Goal: Task Accomplishment & Management: Use online tool/utility

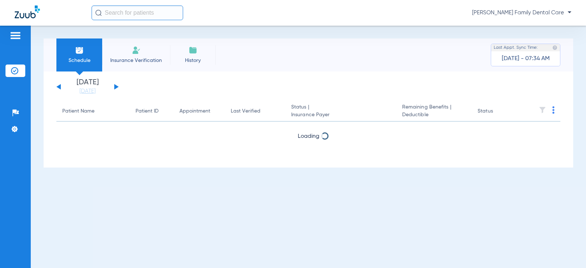
click at [118, 86] on div "[DATE] [DATE] [DATE] [DATE] [DATE] [DATE] [DATE] [DATE] [DATE] [DATE] [DATE] [D…" at bounding box center [87, 87] width 62 height 16
click at [112, 86] on div "[DATE] [DATE] [DATE] [DATE] [DATE] [DATE] [DATE] [DATE] [DATE] [DATE] [DATE] [D…" at bounding box center [87, 87] width 62 height 16
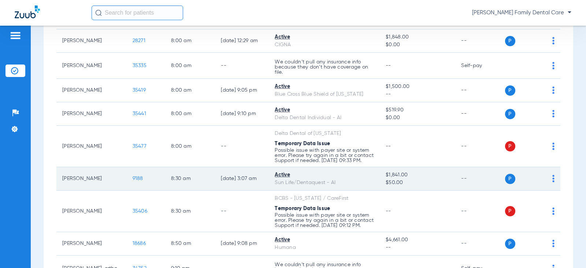
scroll to position [110, 0]
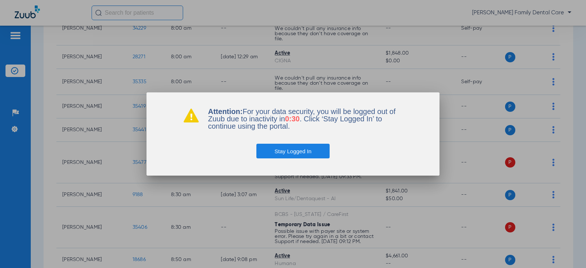
click at [309, 151] on button "Stay Logged In" at bounding box center [294, 151] width 74 height 15
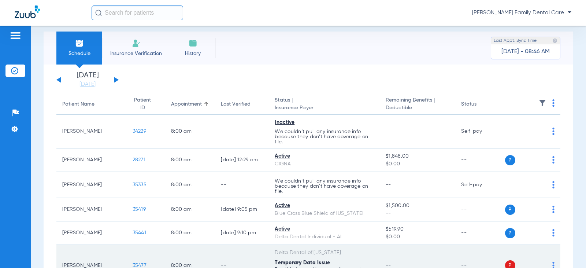
scroll to position [0, 0]
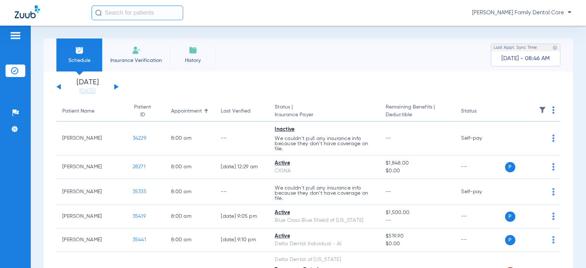
click at [115, 86] on button at bounding box center [116, 86] width 4 height 5
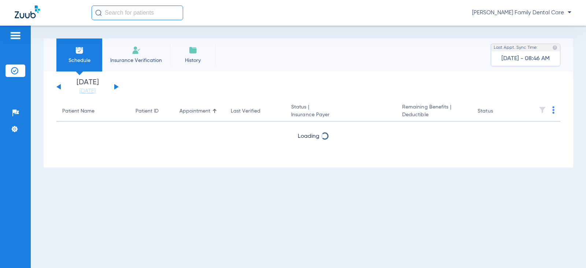
click at [115, 86] on button at bounding box center [116, 86] width 4 height 5
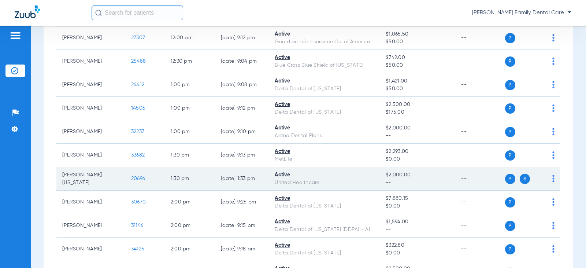
scroll to position [806, 0]
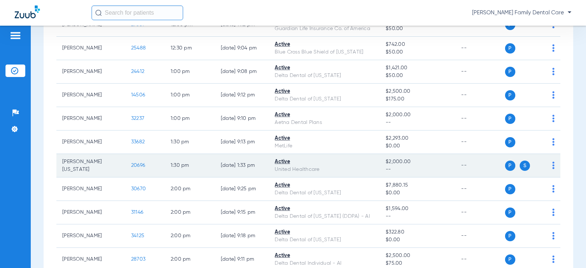
click at [132, 167] on td "20696" at bounding box center [145, 165] width 40 height 23
click at [125, 168] on td "20696" at bounding box center [145, 165] width 40 height 23
click at [131, 168] on span "20696" at bounding box center [138, 165] width 14 height 5
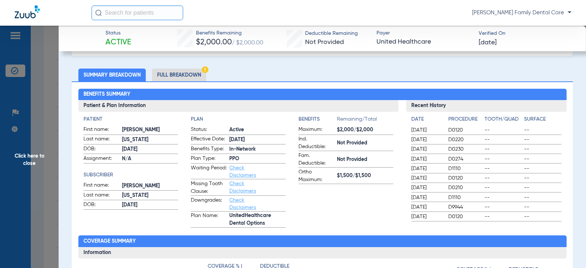
scroll to position [0, 0]
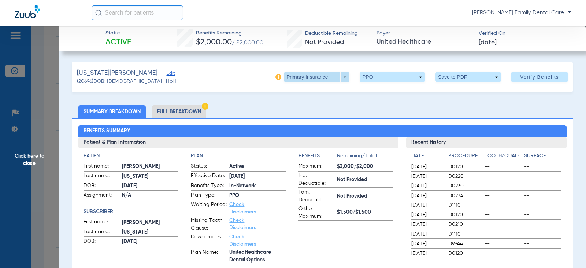
click at [338, 77] on span at bounding box center [317, 77] width 66 height 10
click at [308, 106] on span "Secondary Insurance" at bounding box center [309, 106] width 48 height 5
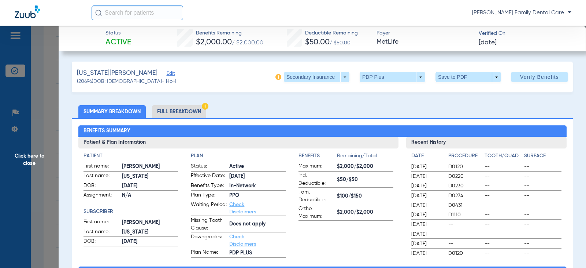
click at [29, 156] on span "Click here to close" at bounding box center [29, 160] width 59 height 268
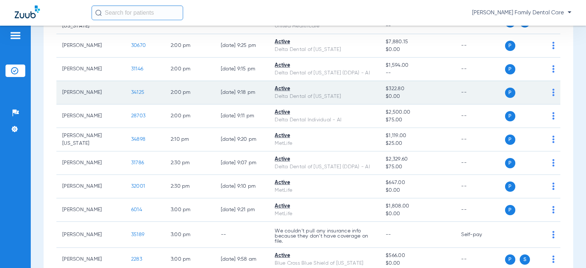
scroll to position [953, 0]
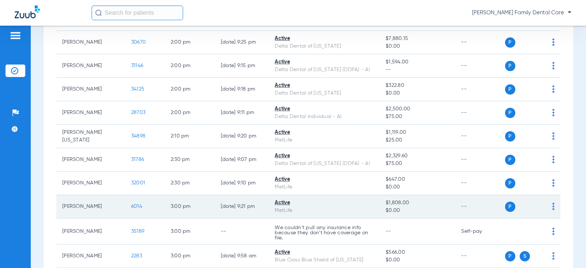
click at [131, 209] on span "6014" at bounding box center [136, 206] width 11 height 5
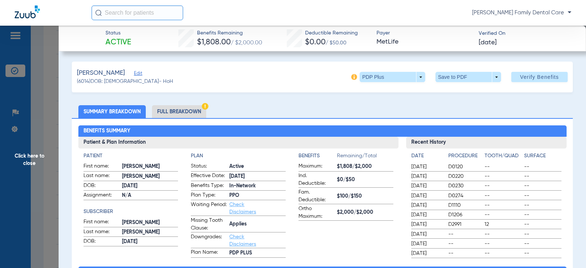
click at [25, 152] on span "Click here to close" at bounding box center [29, 160] width 59 height 268
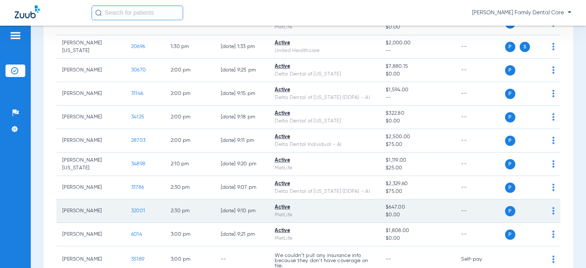
scroll to position [916, 0]
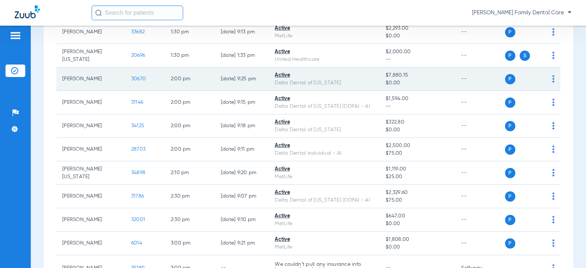
click at [131, 81] on span "30670" at bounding box center [138, 78] width 15 height 5
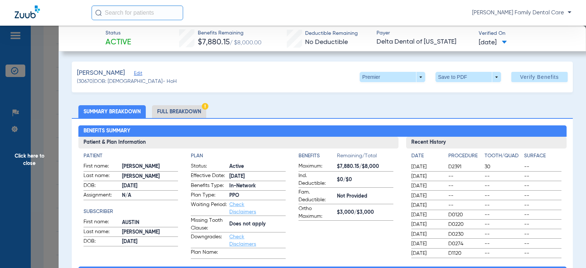
click at [23, 152] on span "Click here to close" at bounding box center [29, 160] width 59 height 268
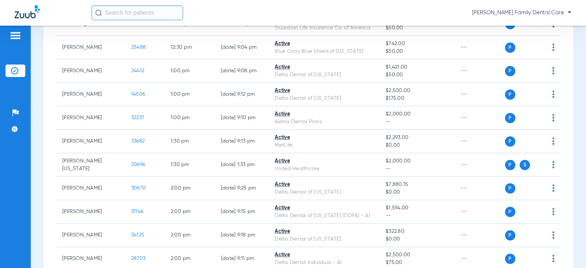
scroll to position [806, 0]
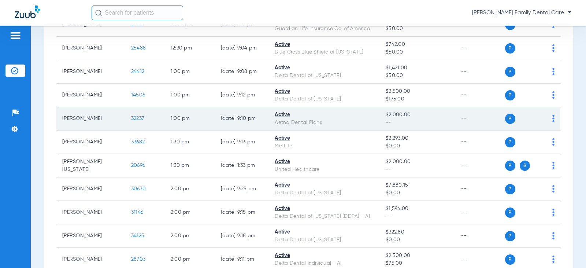
click at [132, 121] on span "32237" at bounding box center [137, 118] width 13 height 5
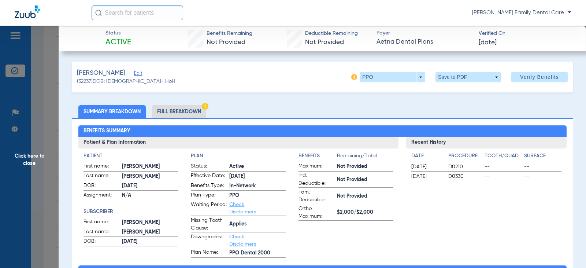
click at [31, 153] on span "Click here to close" at bounding box center [29, 160] width 59 height 268
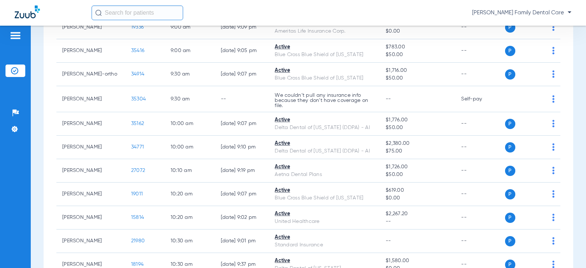
scroll to position [257, 0]
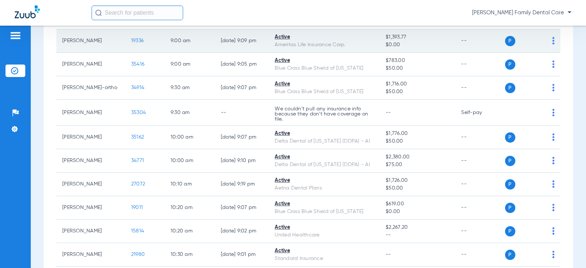
click at [131, 42] on span "19336" at bounding box center [137, 40] width 12 height 5
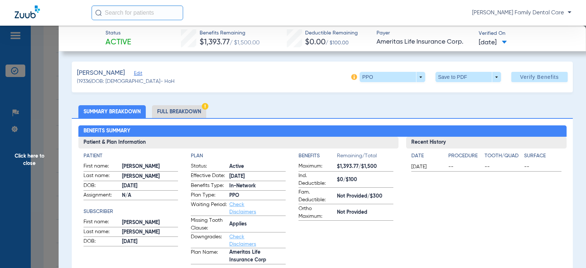
click at [37, 154] on span "Click here to close" at bounding box center [29, 160] width 59 height 268
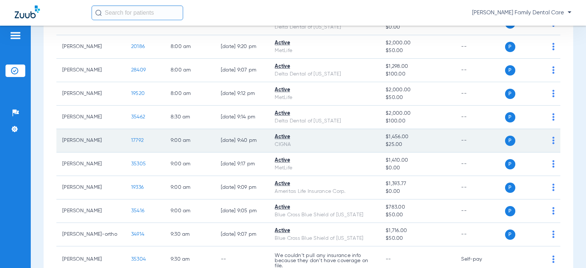
scroll to position [73, 0]
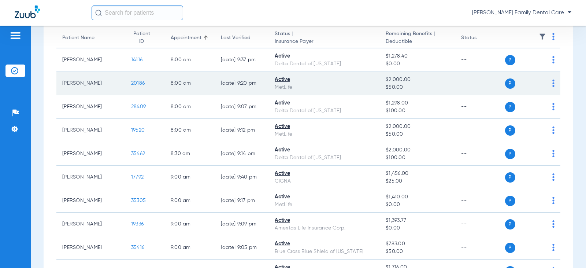
click at [131, 85] on span "20186" at bounding box center [138, 83] width 14 height 5
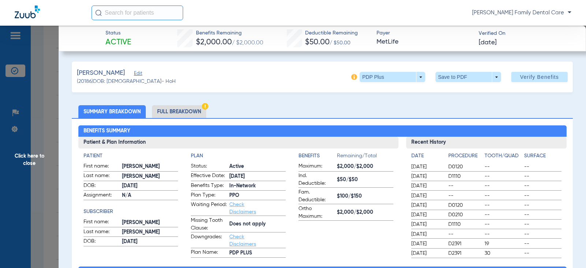
click at [25, 159] on span "Click here to close" at bounding box center [29, 160] width 59 height 268
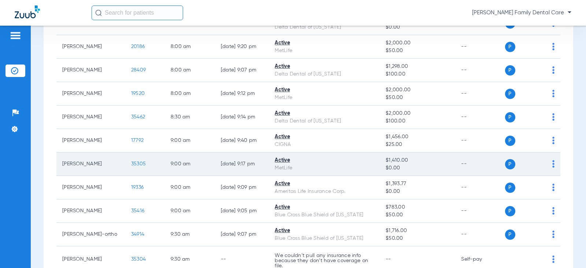
scroll to position [147, 0]
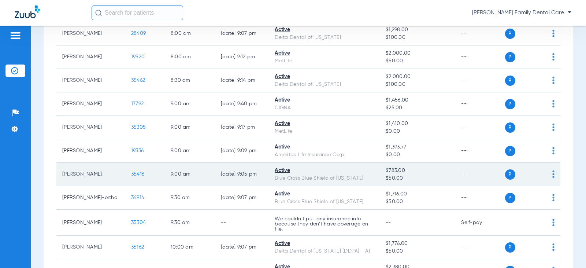
click at [131, 175] on span "35416" at bounding box center [137, 174] width 13 height 5
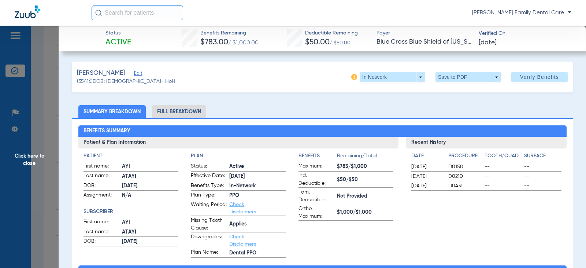
click at [24, 156] on span "Click here to close" at bounding box center [29, 160] width 59 height 268
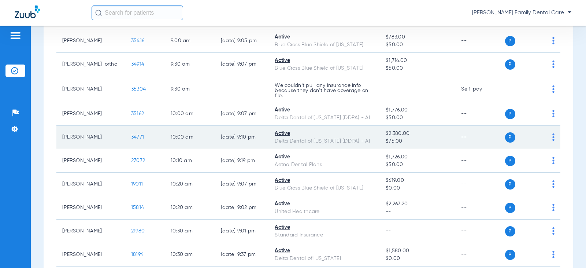
scroll to position [293, 0]
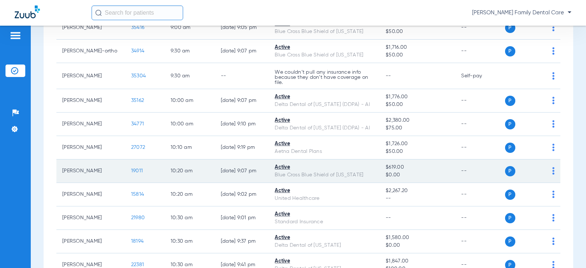
click at [132, 170] on span "19011" at bounding box center [137, 170] width 12 height 5
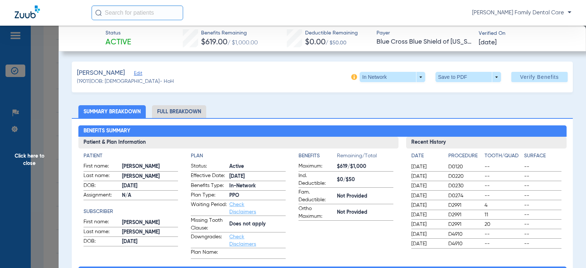
click at [35, 158] on span "Click here to close" at bounding box center [29, 160] width 59 height 268
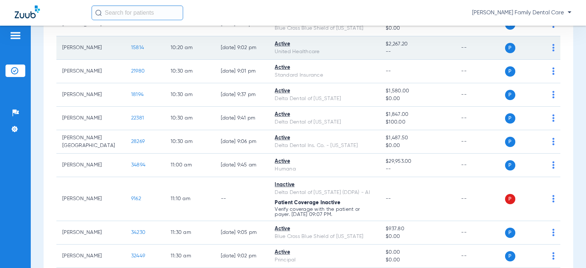
scroll to position [476, 0]
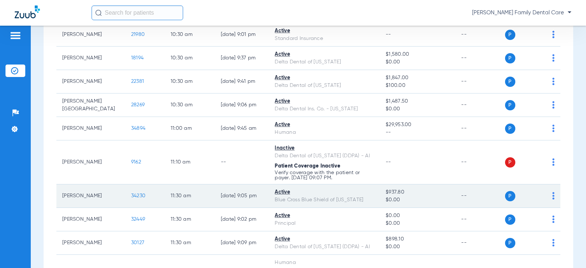
click at [135, 194] on span "34230" at bounding box center [138, 195] width 14 height 5
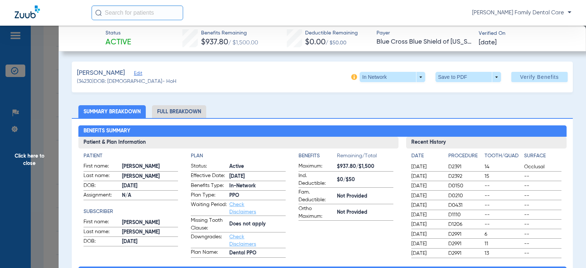
click at [26, 153] on span "Click here to close" at bounding box center [29, 160] width 59 height 268
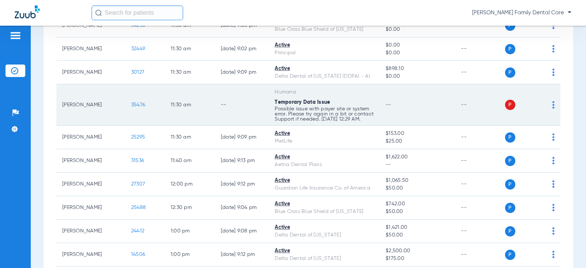
scroll to position [660, 0]
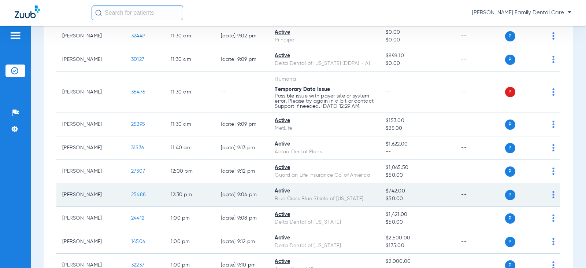
click at [131, 197] on span "25488" at bounding box center [138, 194] width 15 height 5
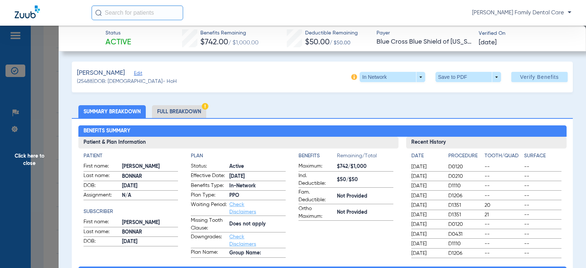
click at [26, 155] on span "Click here to close" at bounding box center [29, 160] width 59 height 268
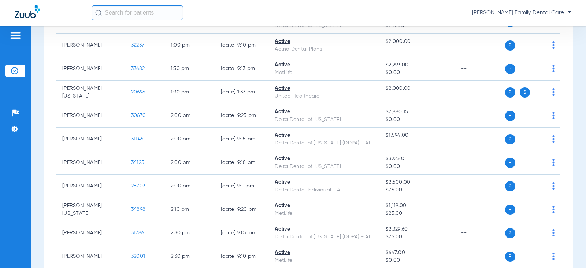
scroll to position [916, 0]
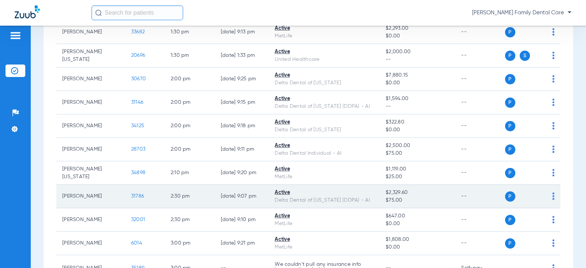
click at [131, 199] on span "31786" at bounding box center [137, 196] width 13 height 5
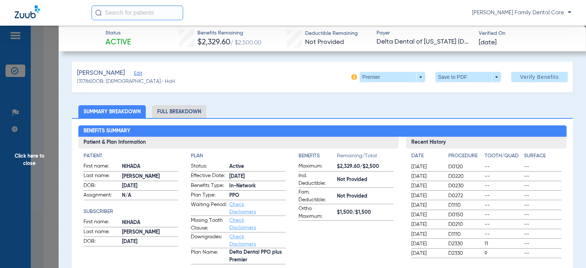
click at [30, 155] on span "Click here to close" at bounding box center [29, 160] width 59 height 268
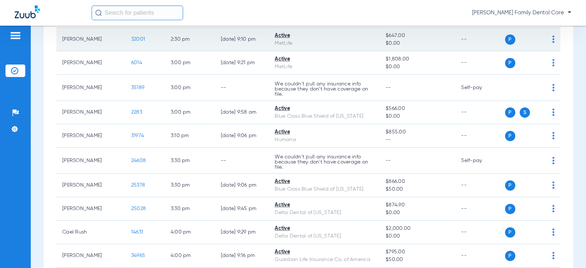
scroll to position [1100, 0]
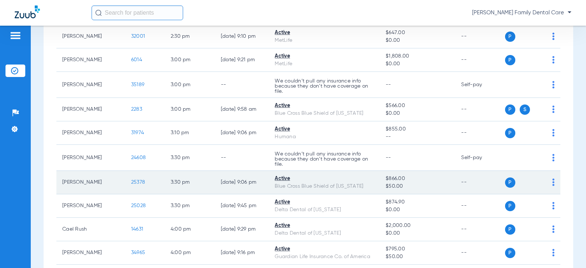
click at [133, 185] on span "25378" at bounding box center [138, 182] width 14 height 5
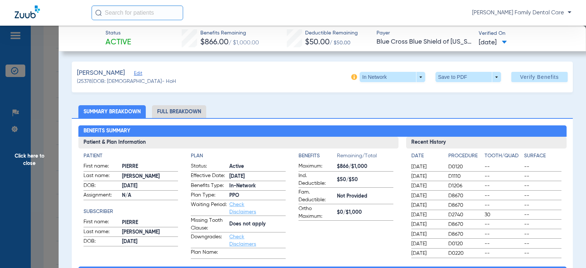
click at [31, 156] on span "Click here to close" at bounding box center [29, 160] width 59 height 268
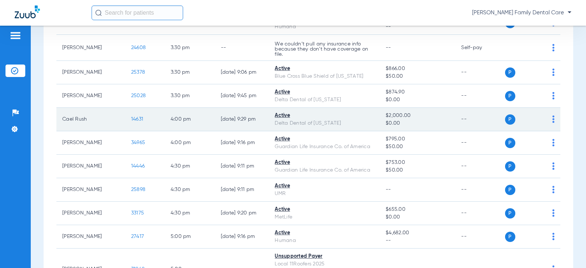
scroll to position [1246, 0]
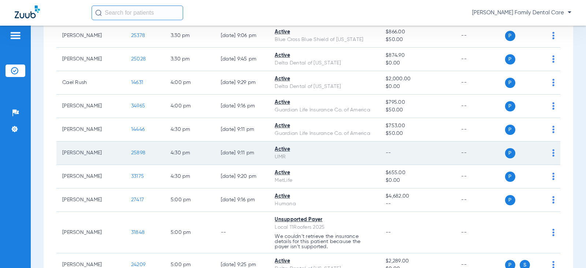
click at [131, 155] on span "25898" at bounding box center [138, 152] width 14 height 5
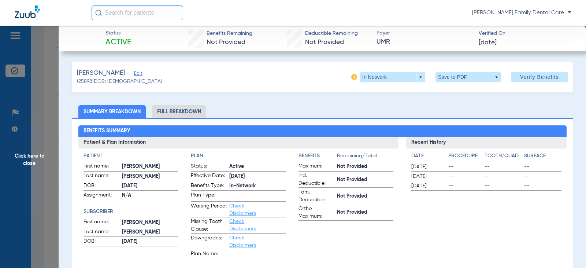
click at [21, 159] on span "Click here to close" at bounding box center [29, 160] width 59 height 268
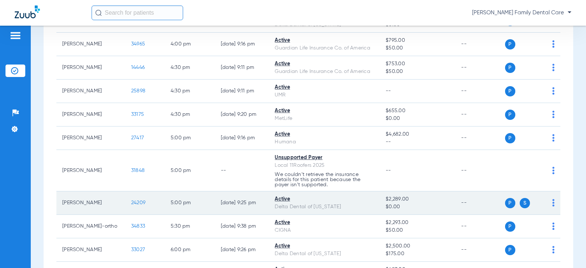
scroll to position [1356, 0]
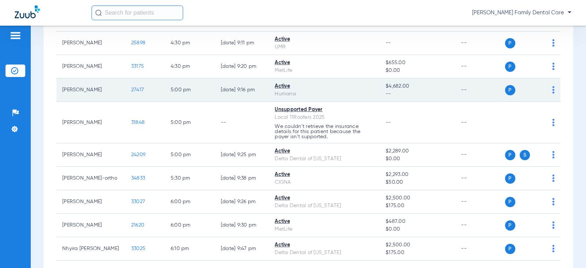
click at [131, 92] on span "27417" at bounding box center [137, 89] width 13 height 5
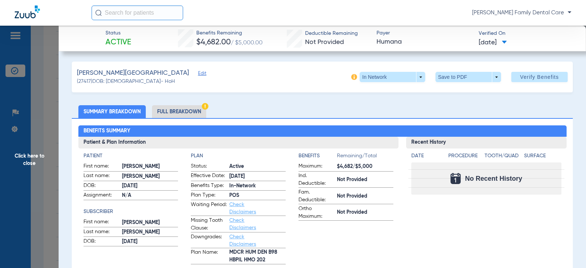
click at [29, 160] on span "Click here to close" at bounding box center [29, 160] width 59 height 268
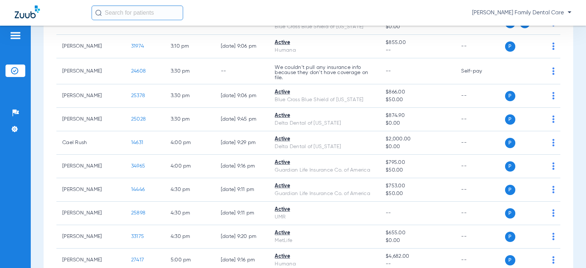
scroll to position [1173, 0]
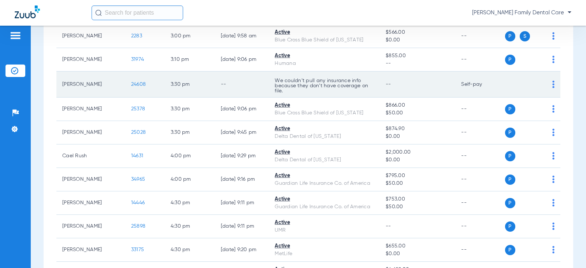
click at [132, 87] on span "24608" at bounding box center [138, 84] width 15 height 5
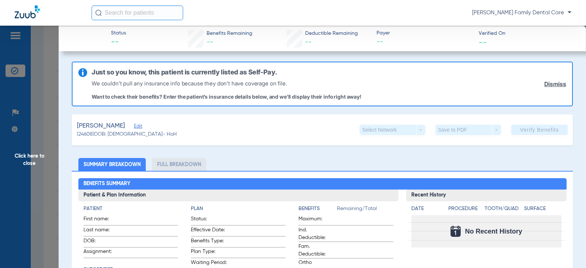
click at [30, 154] on span "Click here to close" at bounding box center [29, 160] width 59 height 268
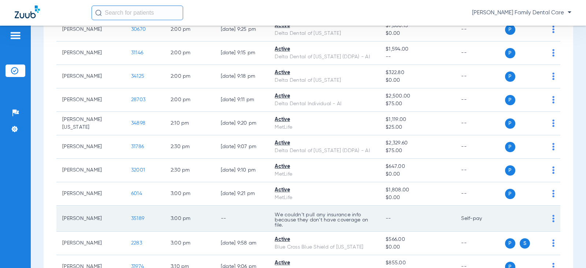
scroll to position [953, 0]
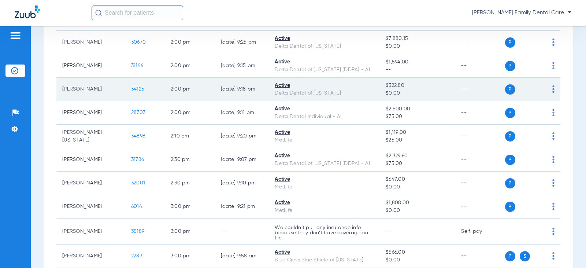
click at [135, 92] on span "34125" at bounding box center [137, 88] width 13 height 5
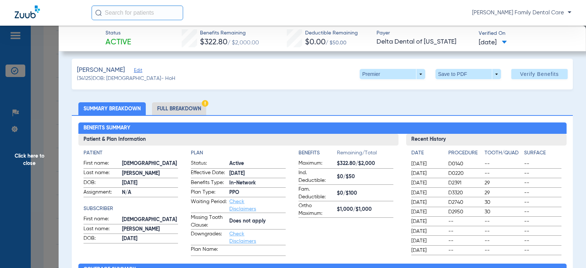
scroll to position [0, 0]
